Goal: Check status: Check status

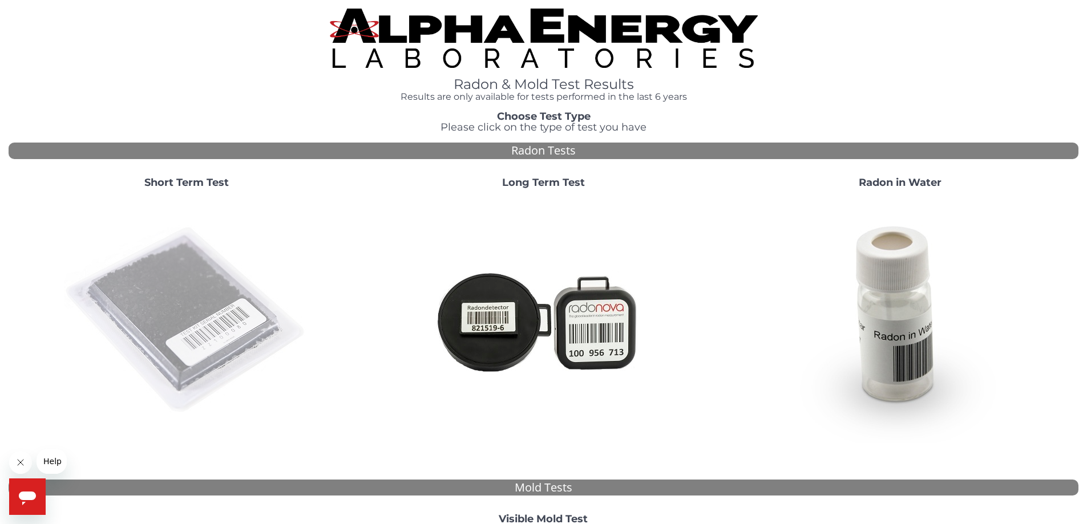
click at [200, 296] on img at bounding box center [186, 320] width 245 height 245
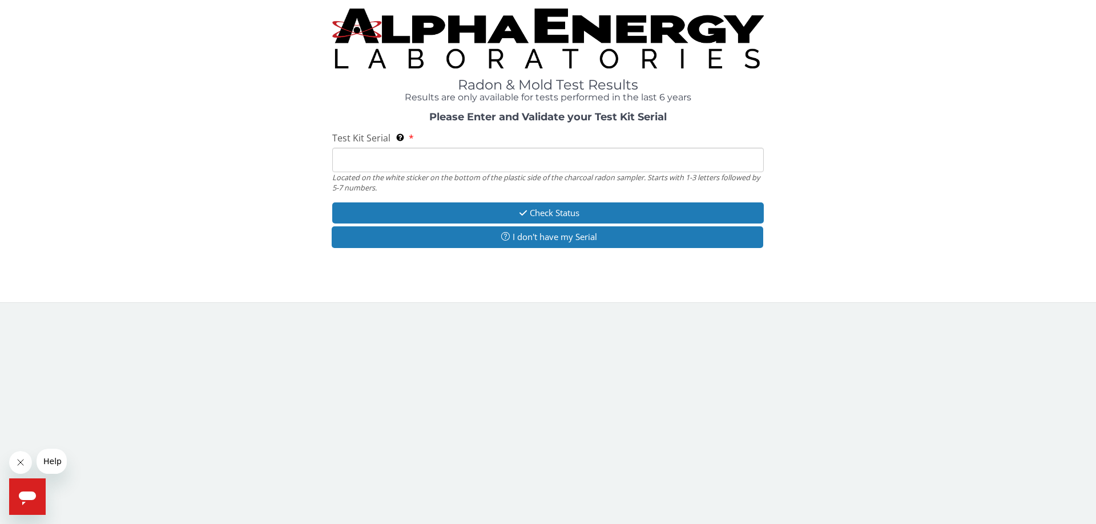
click at [378, 155] on input "Test Kit Serial Located on the white sticker on the bottom of the plastic side …" at bounding box center [547, 160] width 431 height 25
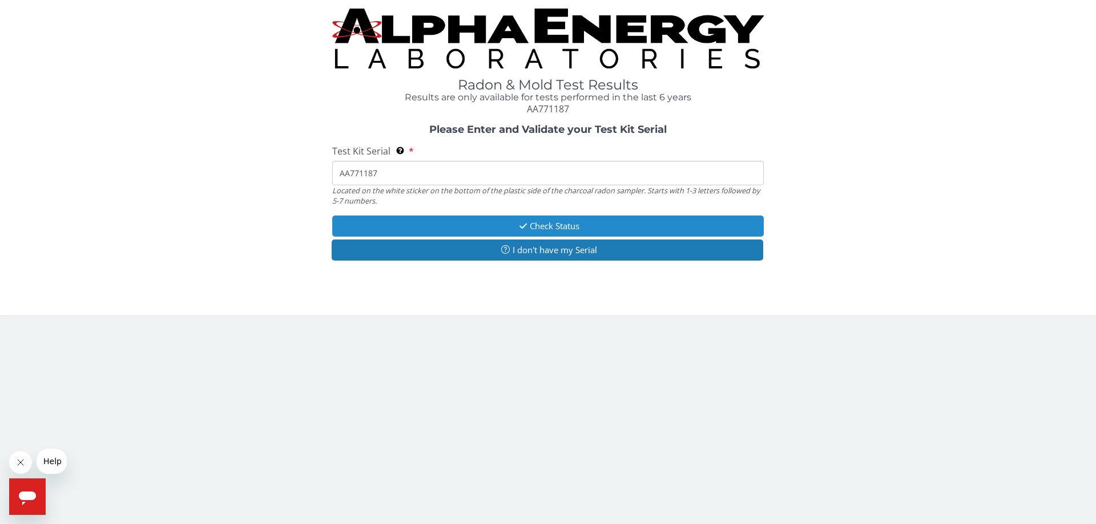
type input "AA771187"
click at [458, 222] on button "Check Status" at bounding box center [547, 226] width 431 height 21
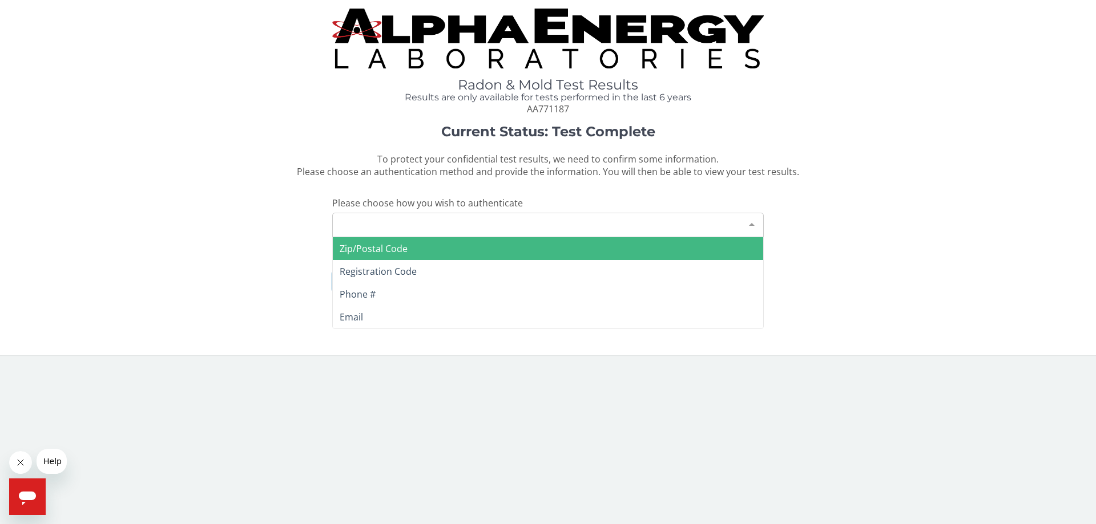
click at [451, 225] on div "Please make a selection" at bounding box center [547, 225] width 431 height 25
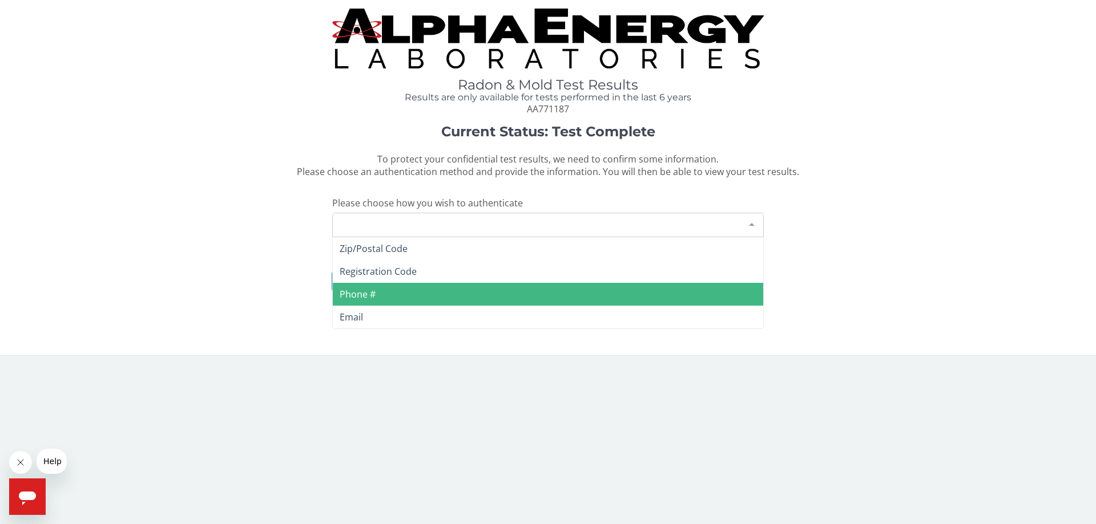
click at [356, 295] on span "Phone #" at bounding box center [358, 294] width 36 height 13
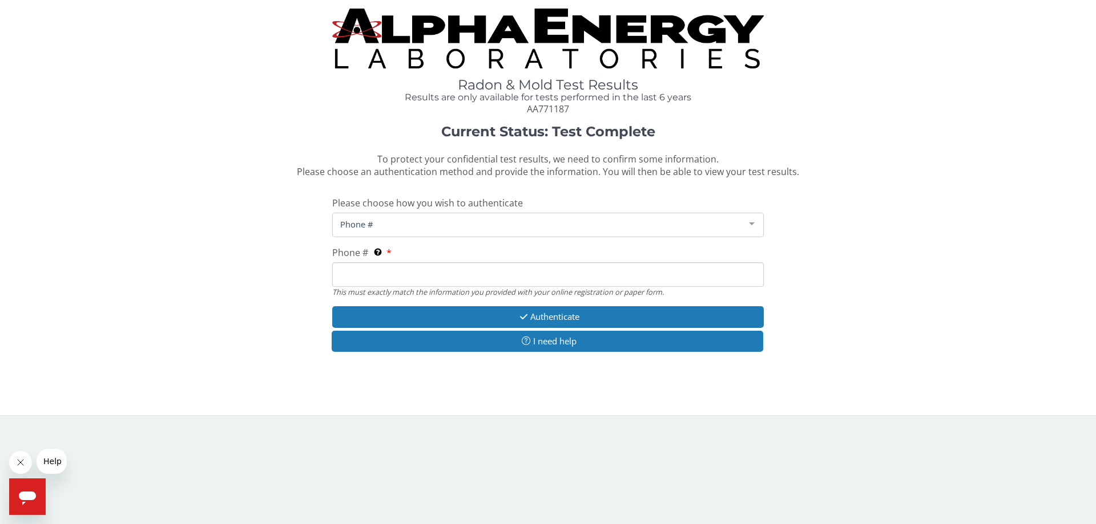
click at [361, 271] on input "Phone # This must exactly match the information you provided with your online r…" at bounding box center [547, 274] width 431 height 25
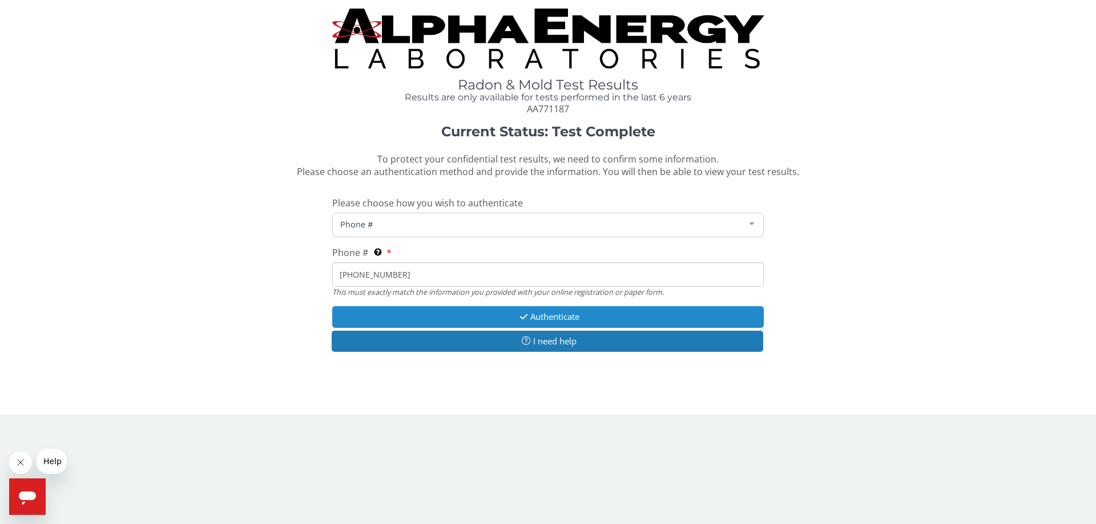
type input "[PHONE_NUMBER]"
click at [466, 314] on button "Authenticate" at bounding box center [547, 316] width 431 height 21
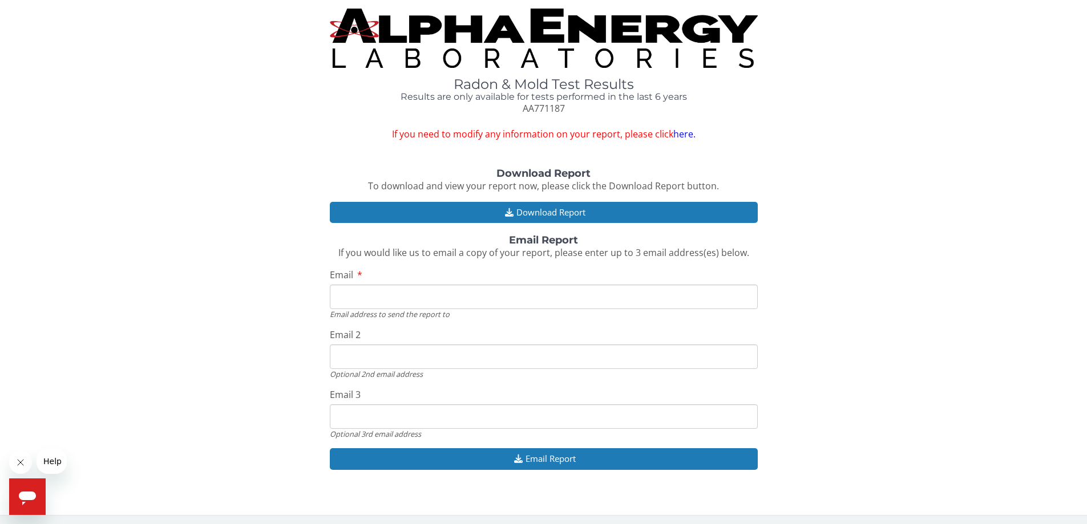
click at [373, 293] on input "Email" at bounding box center [544, 297] width 428 height 25
type input "[PERSON_NAME][EMAIL_ADDRESS][PERSON_NAME][DOMAIN_NAME]"
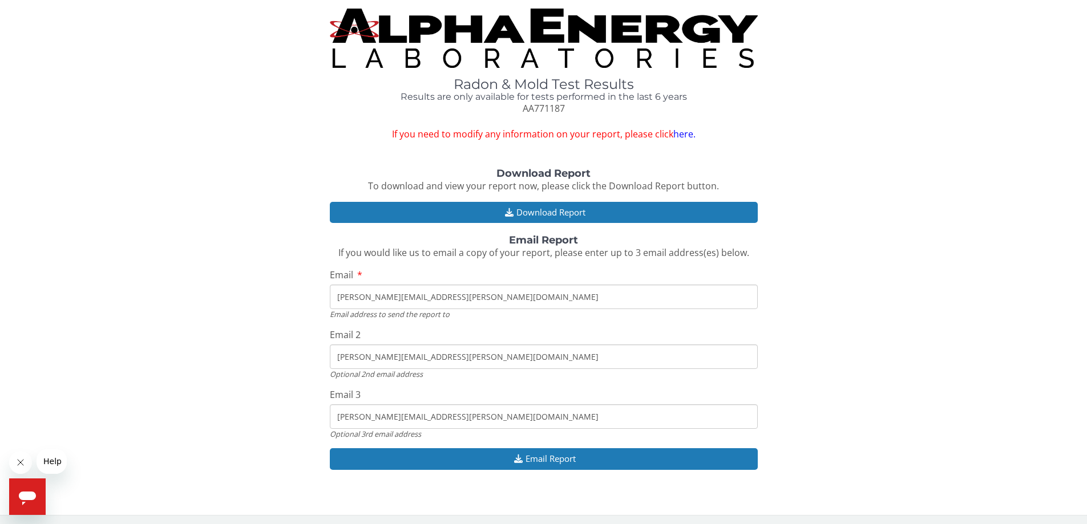
drag, startPoint x: 454, startPoint y: 356, endPoint x: 329, endPoint y: 341, distance: 125.3
click at [330, 341] on div "Email 2 [PERSON_NAME][EMAIL_ADDRESS][PERSON_NAME][DOMAIN_NAME] Optional 2nd ema…" at bounding box center [544, 354] width 428 height 51
drag, startPoint x: 444, startPoint y: 418, endPoint x: 257, endPoint y: 405, distance: 187.6
click at [257, 405] on div "Download Report To download and view your report now, please click the Download…" at bounding box center [544, 324] width 1070 height 313
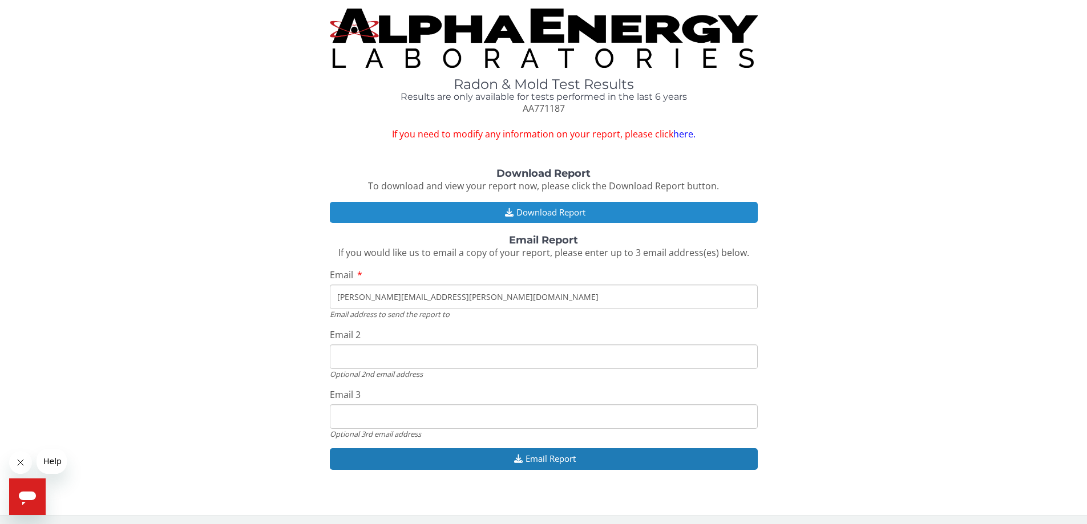
click at [465, 210] on button "Download Report" at bounding box center [544, 212] width 428 height 21
